Goal: Task Accomplishment & Management: Use online tool/utility

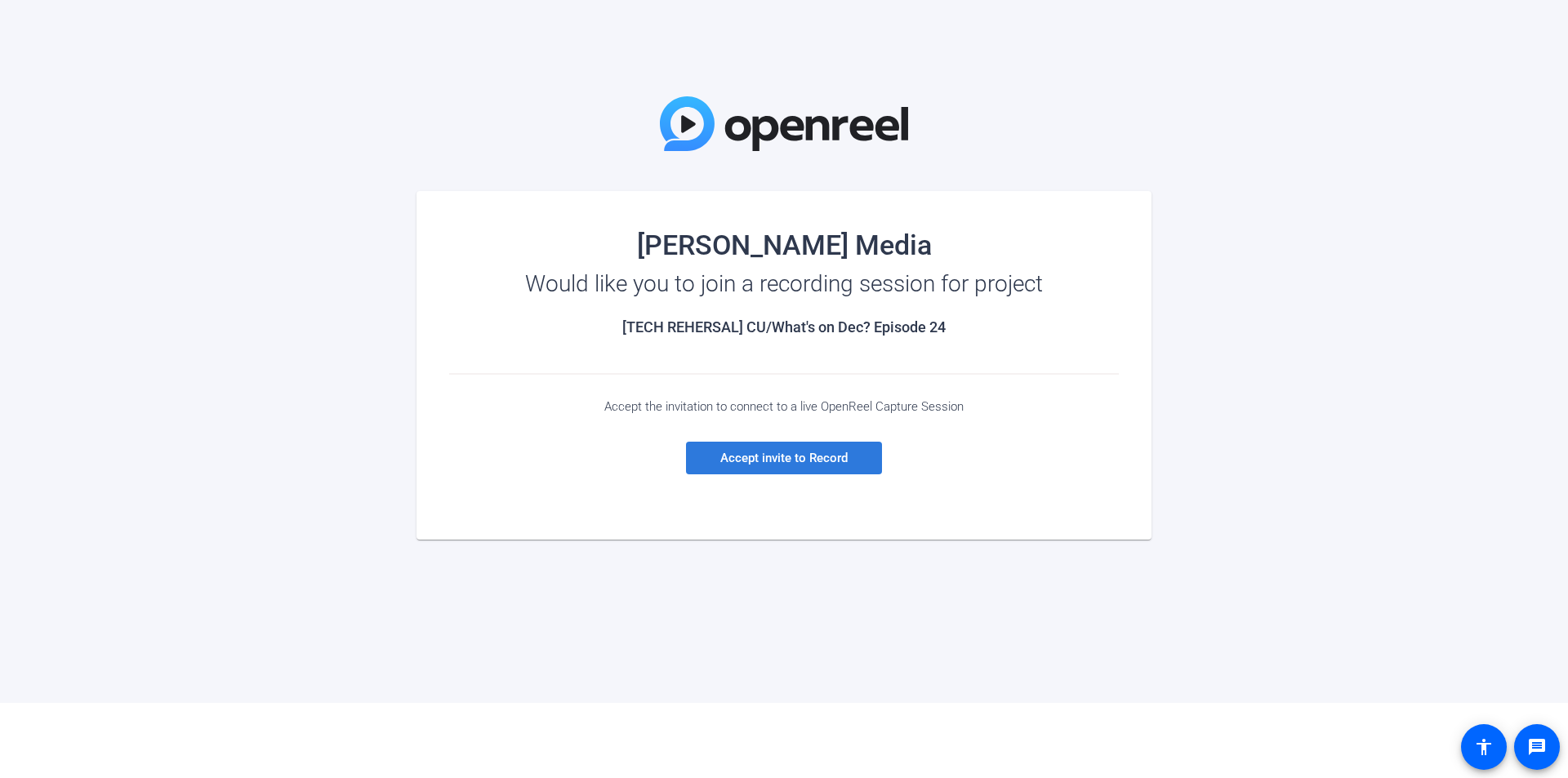
click at [797, 453] on span "Accept invite to Record" at bounding box center [783, 458] width 127 height 15
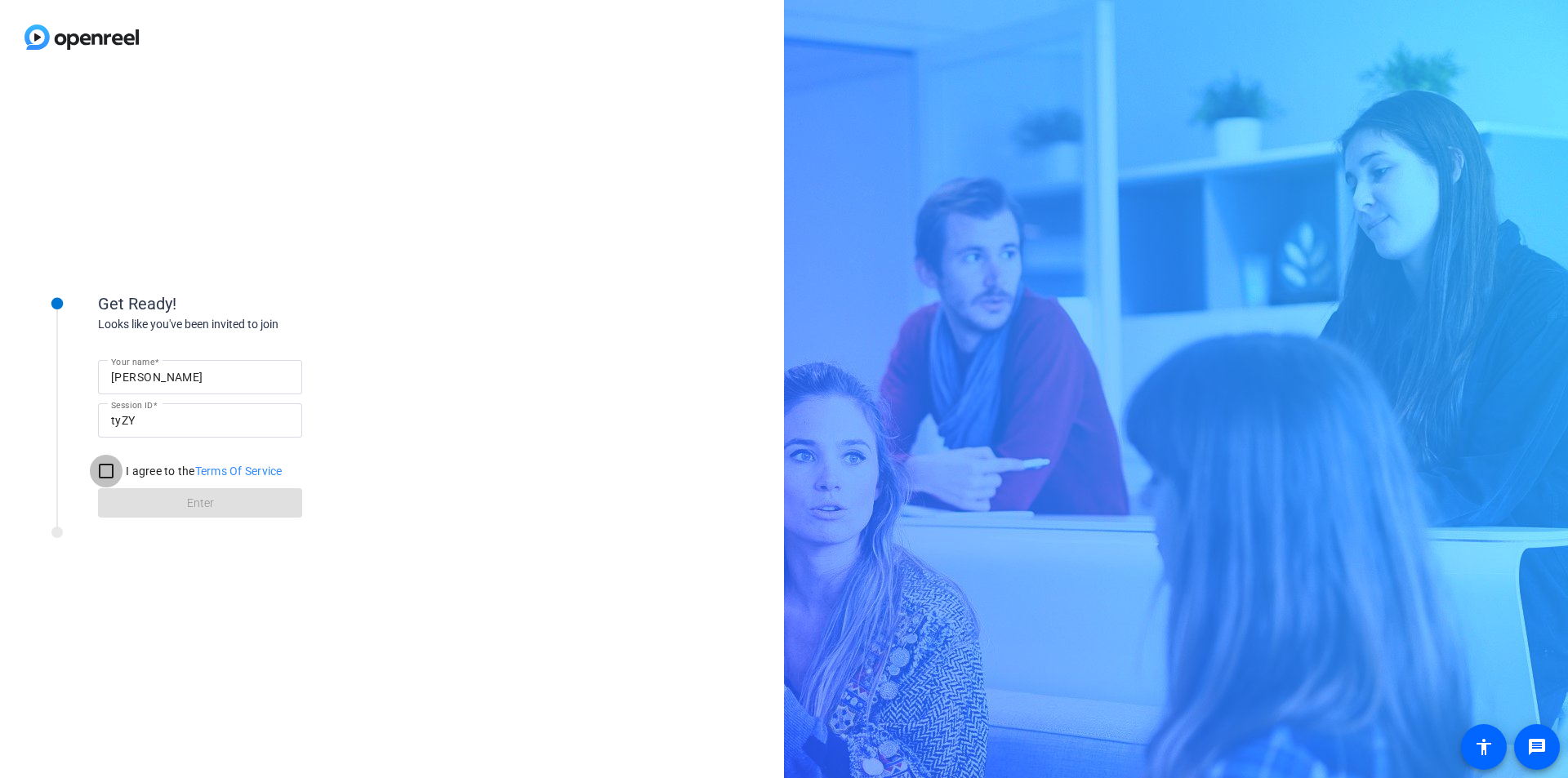
click at [104, 471] on input "I agree to the Terms Of Service" at bounding box center [105, 471] width 33 height 32
checkbox input "true"
click at [136, 494] on span at bounding box center [199, 503] width 204 height 39
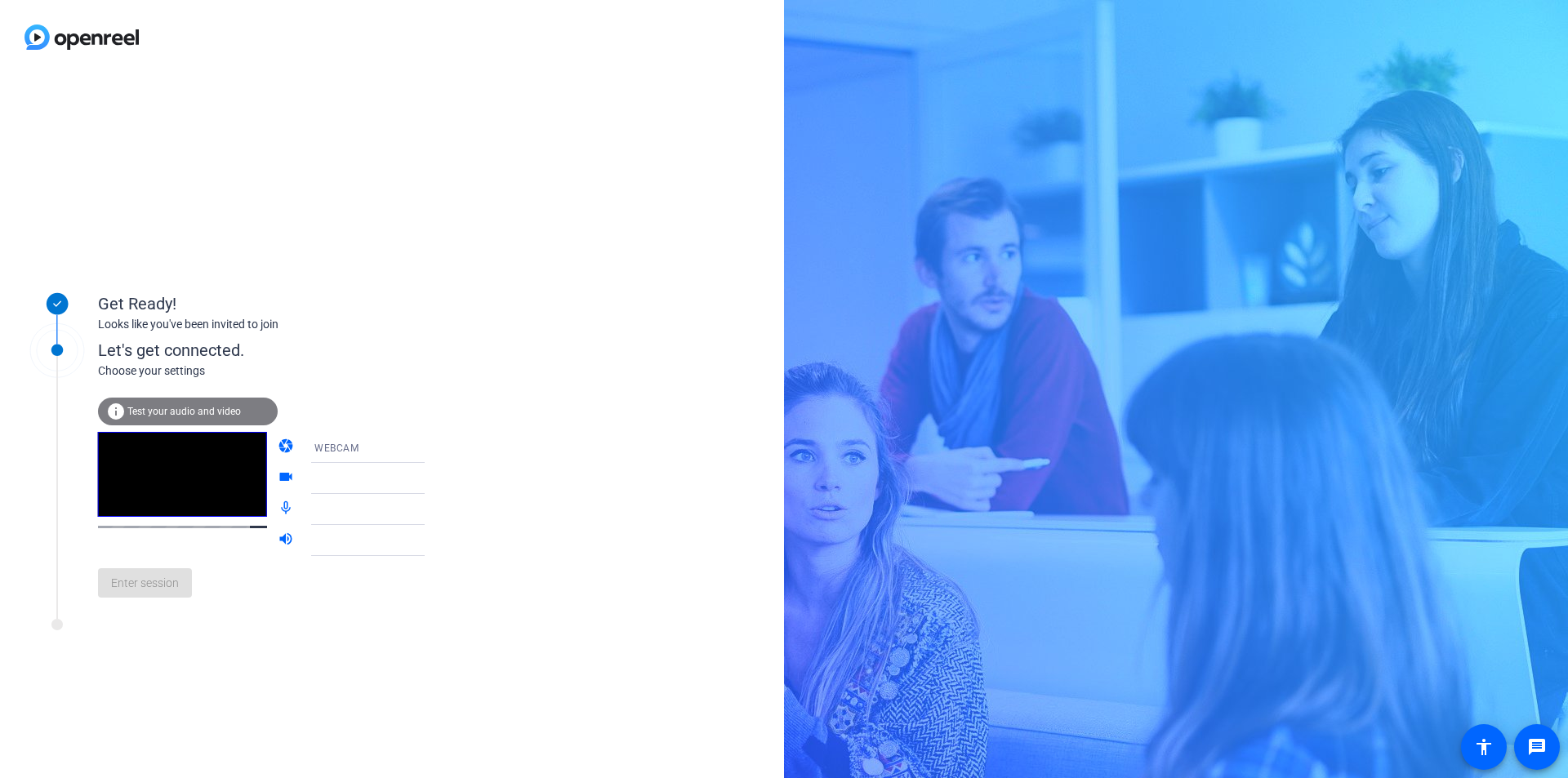
click at [164, 411] on span "Test your audio and video" at bounding box center [183, 412] width 113 height 12
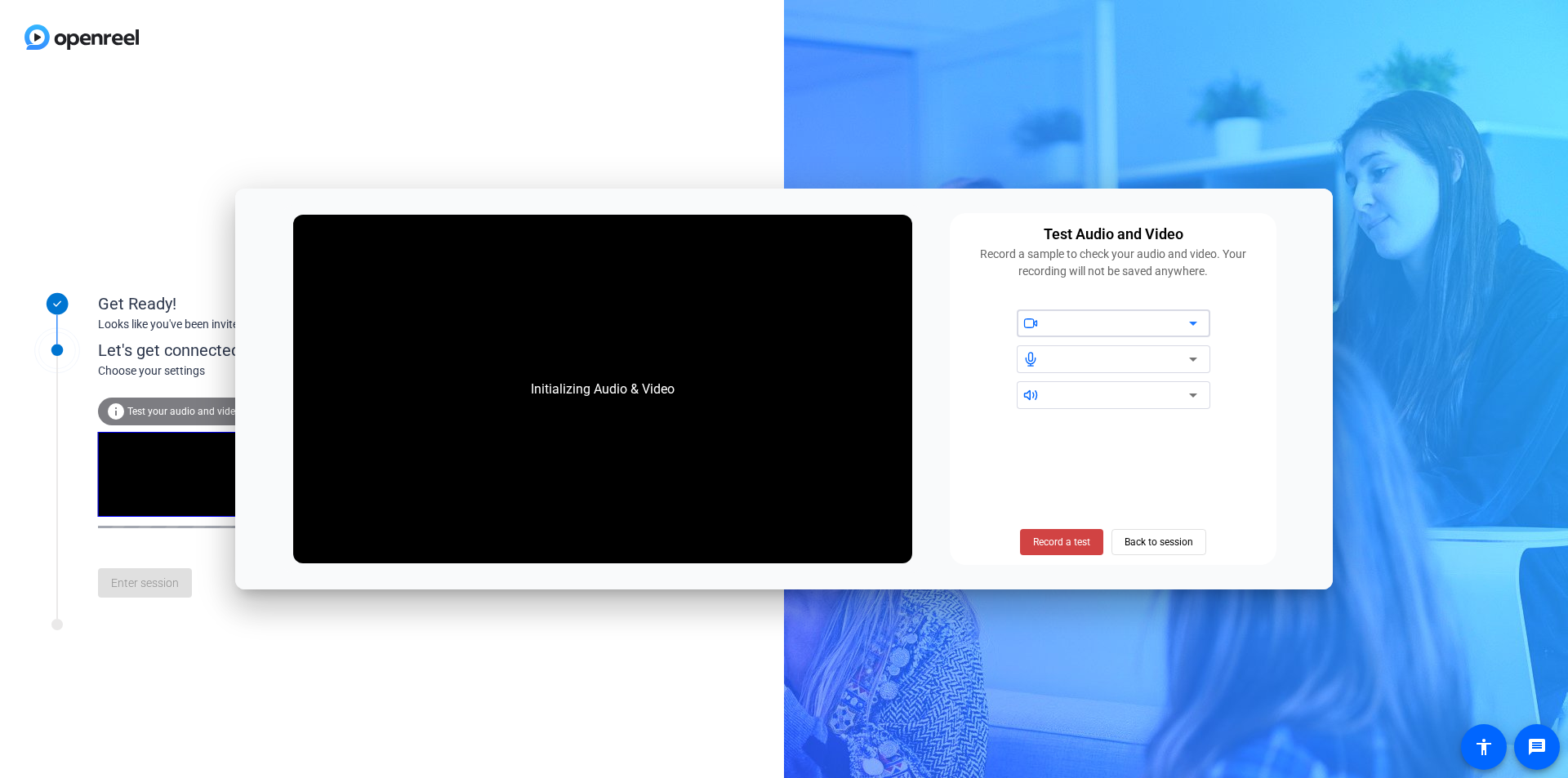
click at [1127, 326] on div at bounding box center [1119, 323] width 139 height 20
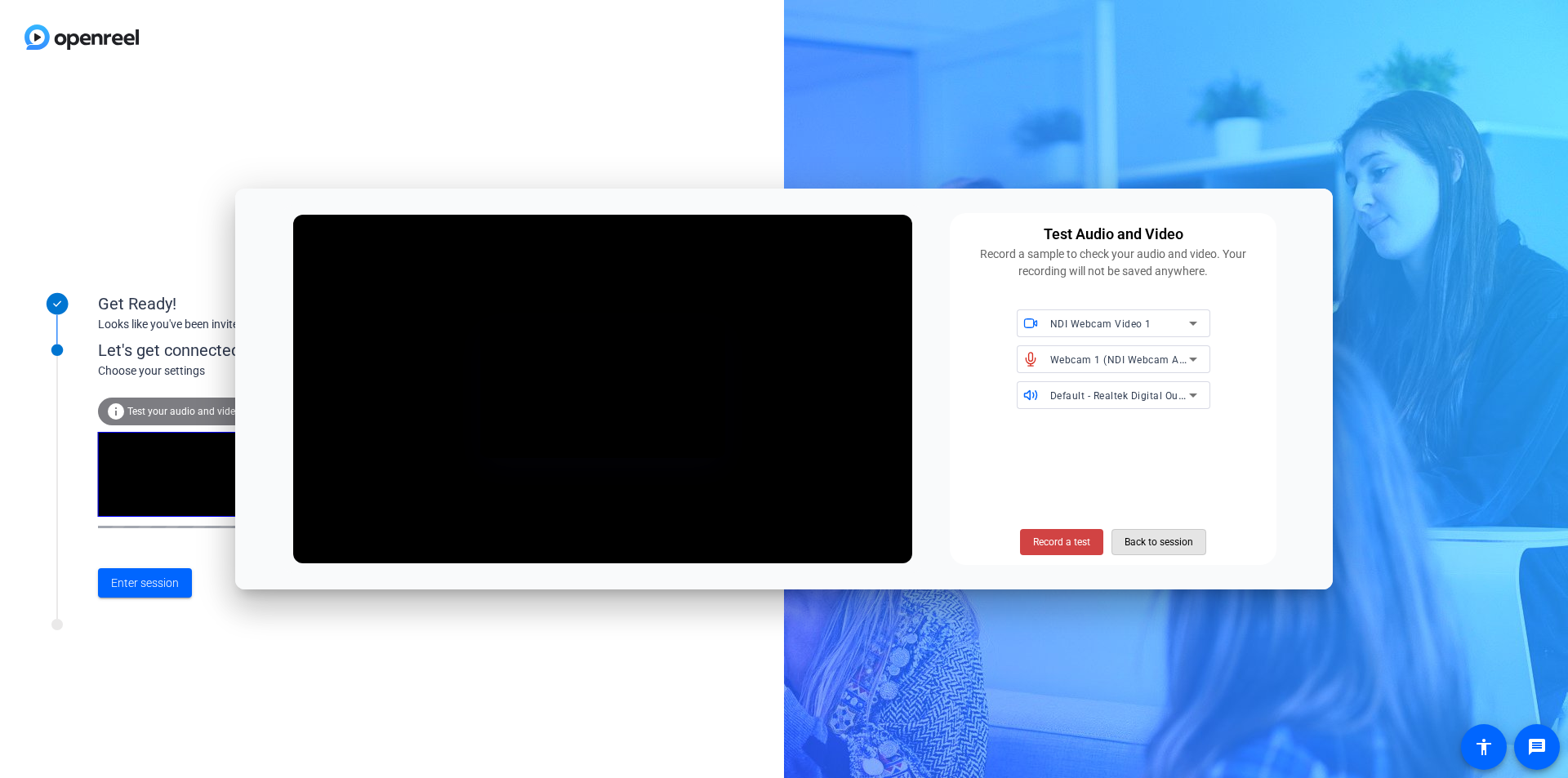
click at [1147, 536] on span "Back to session" at bounding box center [1159, 543] width 69 height 32
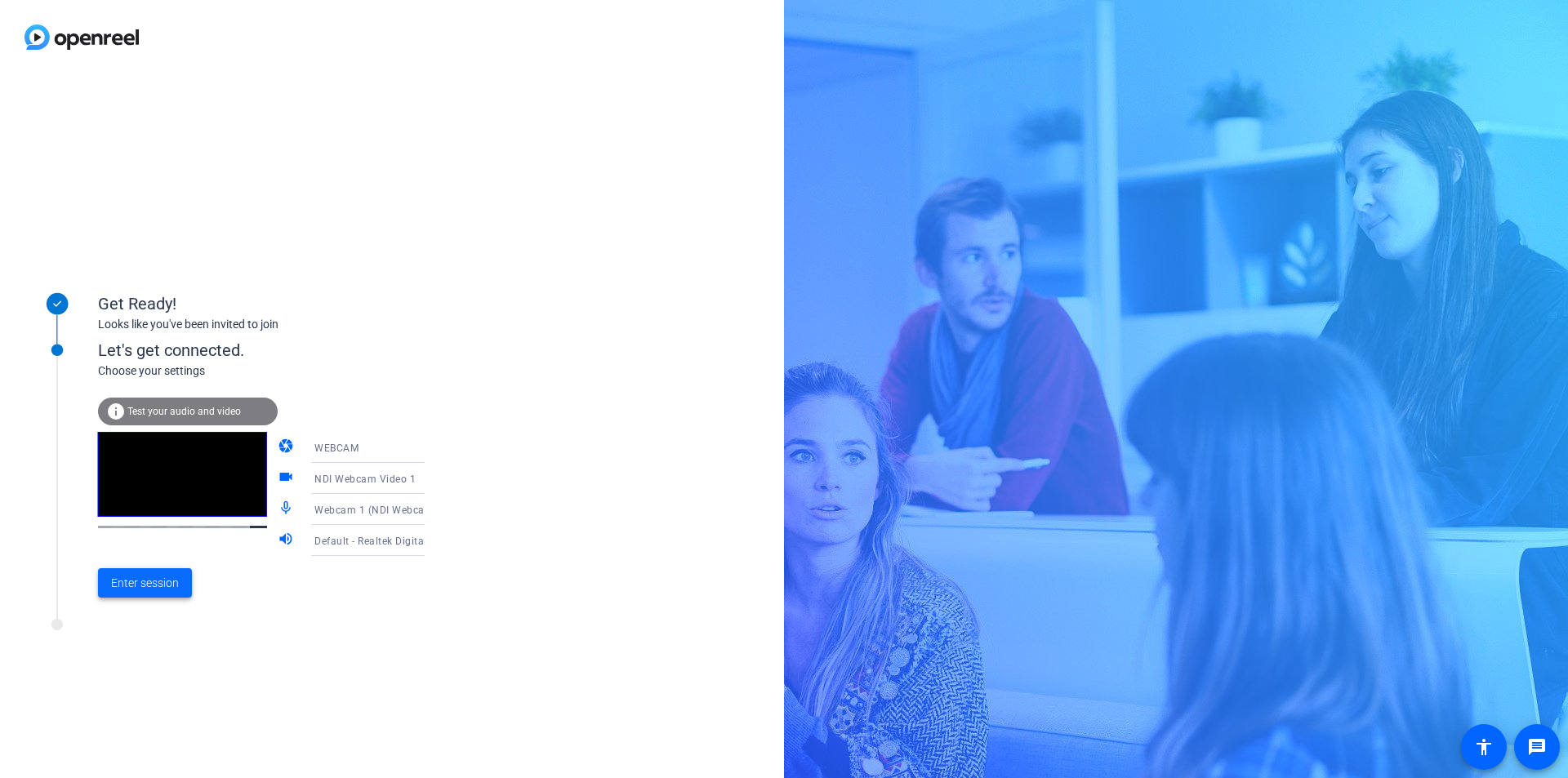
click at [136, 581] on span "Enter session" at bounding box center [145, 583] width 68 height 17
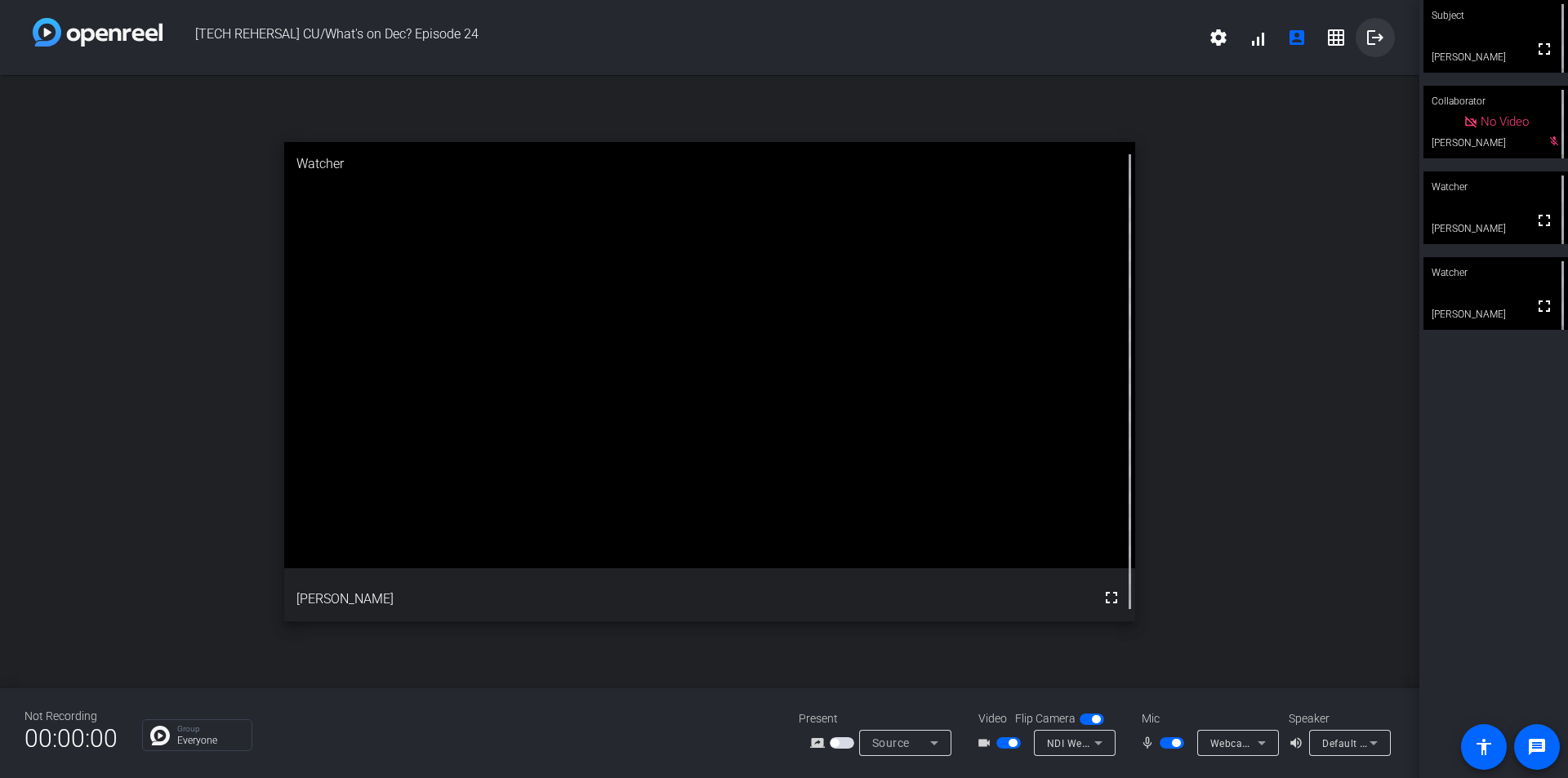
click at [1376, 32] on mat-icon "logout" at bounding box center [1375, 37] width 20 height 20
